Goal: Task Accomplishment & Management: Use online tool/utility

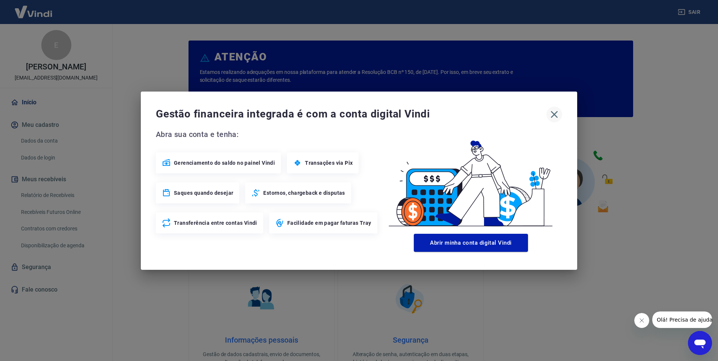
click at [557, 115] on icon "button" at bounding box center [555, 115] width 12 height 12
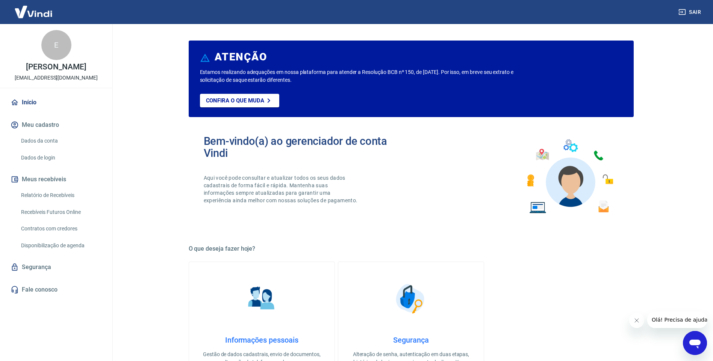
click at [38, 103] on link "Início" at bounding box center [56, 102] width 94 height 17
click at [55, 180] on button "Meus recebíveis" at bounding box center [56, 179] width 94 height 17
click at [30, 104] on link "Início" at bounding box center [56, 102] width 94 height 17
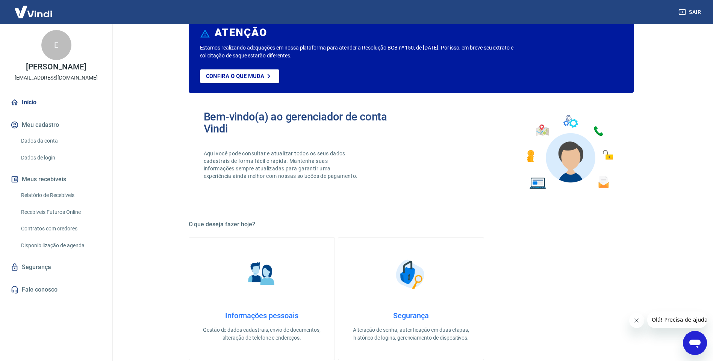
scroll to position [38, 0]
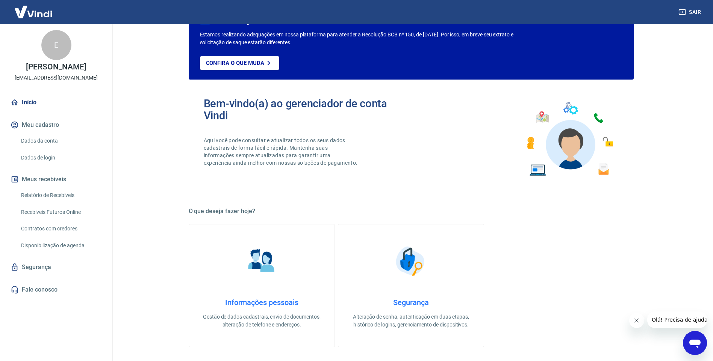
click at [55, 211] on link "Recebíveis Futuros Online" at bounding box center [60, 212] width 85 height 15
